Goal: Book appointment/travel/reservation

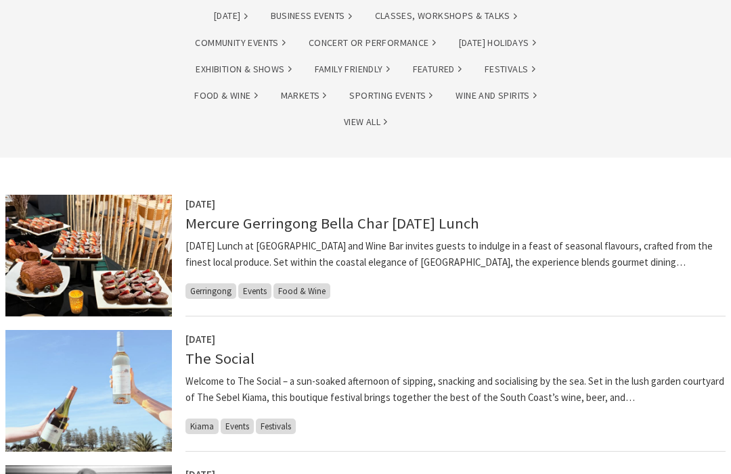
scroll to position [180, 0]
click at [211, 221] on link "Mercure Gerringong Bella Char [DATE] Lunch" at bounding box center [332, 223] width 294 height 19
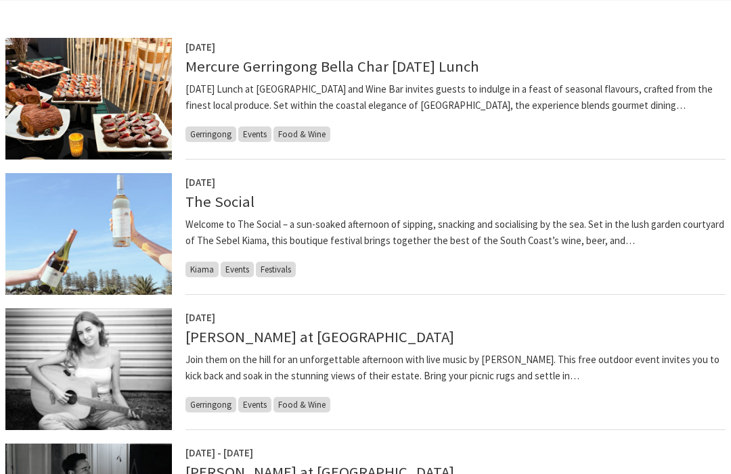
scroll to position [336, 0]
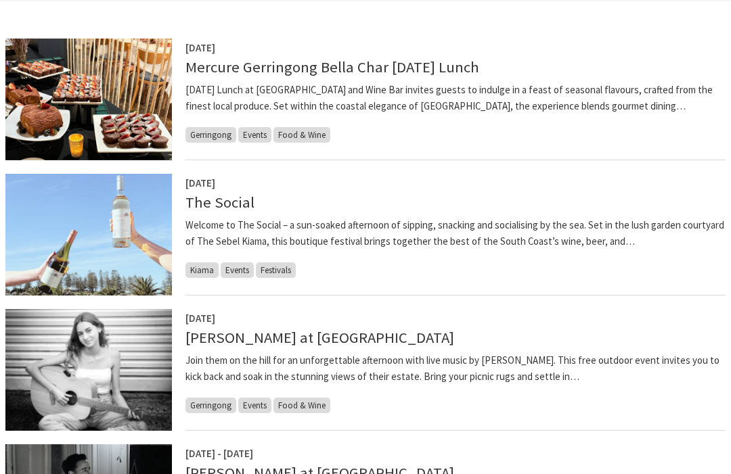
click at [202, 128] on span "Gerringong" at bounding box center [210, 135] width 51 height 16
click at [194, 62] on link "Mercure Gerringong Bella Char [DATE] Lunch" at bounding box center [332, 67] width 294 height 19
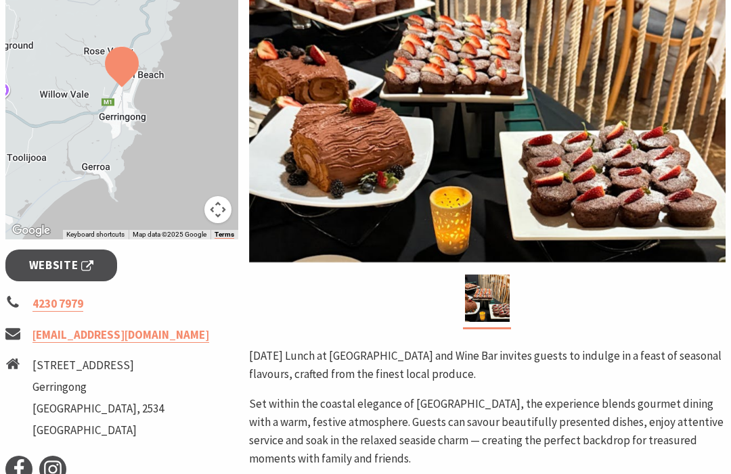
scroll to position [288, 0]
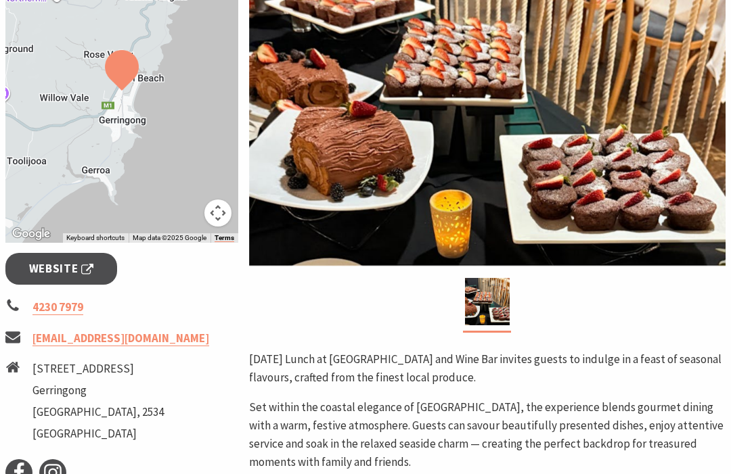
scroll to position [330, 0]
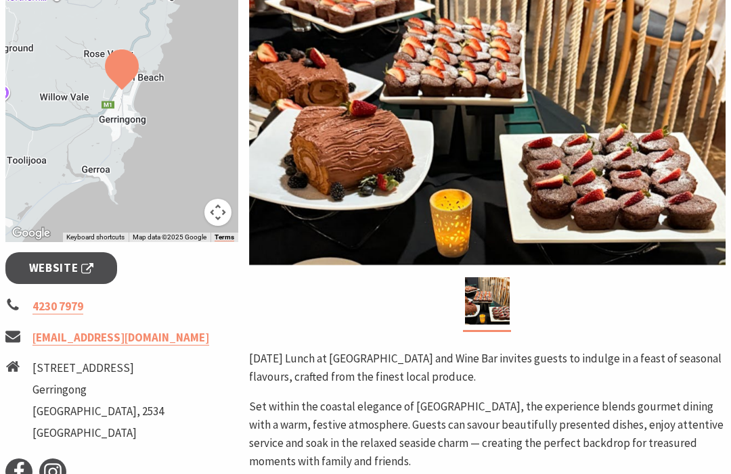
click at [104, 347] on link "[EMAIL_ADDRESS][DOMAIN_NAME]" at bounding box center [120, 339] width 177 height 16
